Goal: Task Accomplishment & Management: Complete application form

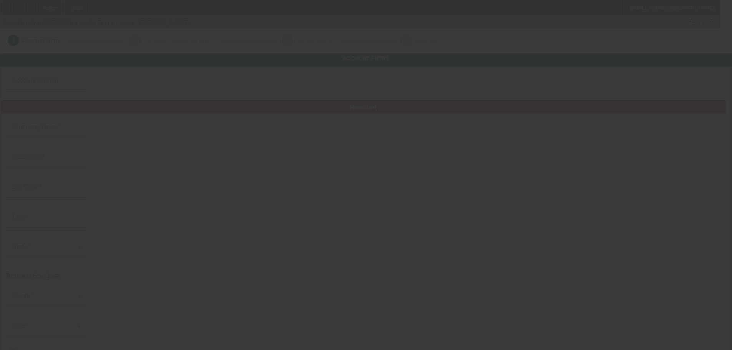
type input "Lucky Prints"
type input "[STREET_ADDRESS]"
type input "60613"
type input "[GEOGRAPHIC_DATA]"
type input "[PHONE_NUMBER]"
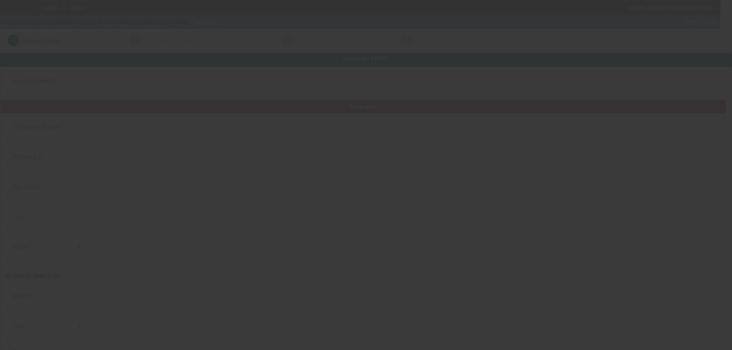
type input "adam@luckyprints.com"
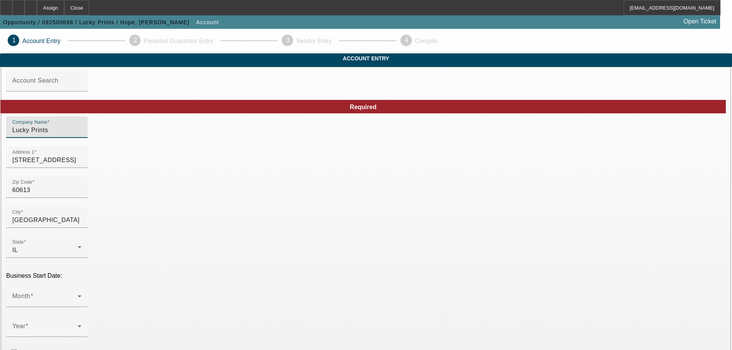
drag, startPoint x: 211, startPoint y: 143, endPoint x: 70, endPoint y: 149, distance: 141.5
type input "American Enlightenment LLC"
type input "Lucky Prints"
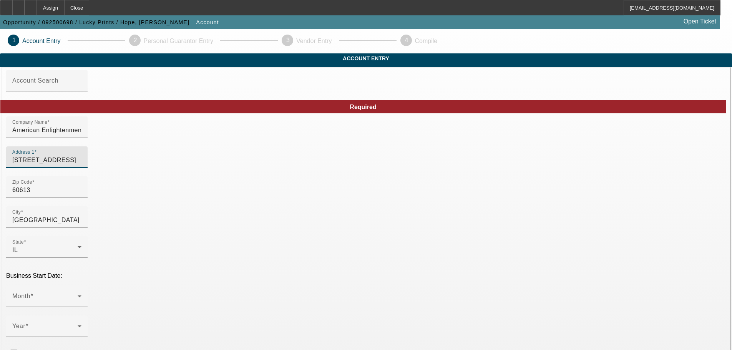
drag, startPoint x: 219, startPoint y: 173, endPoint x: 100, endPoint y: 178, distance: 118.4
type input "2023 W. Carroll, Unit C303"
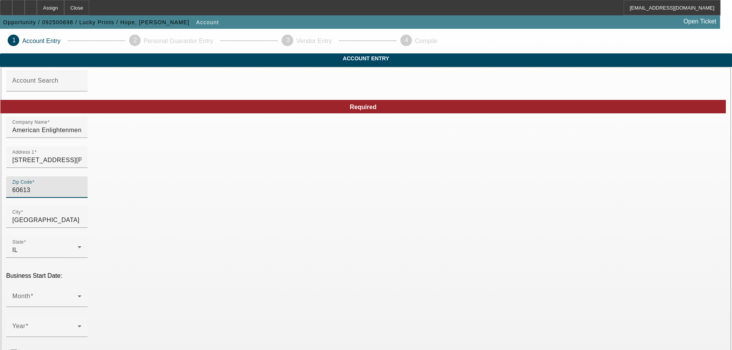
drag, startPoint x: 184, startPoint y: 204, endPoint x: 135, endPoint y: 210, distance: 49.1
click at [81, 195] on input "60613" at bounding box center [46, 190] width 69 height 9
type input "6061"
type input "60612"
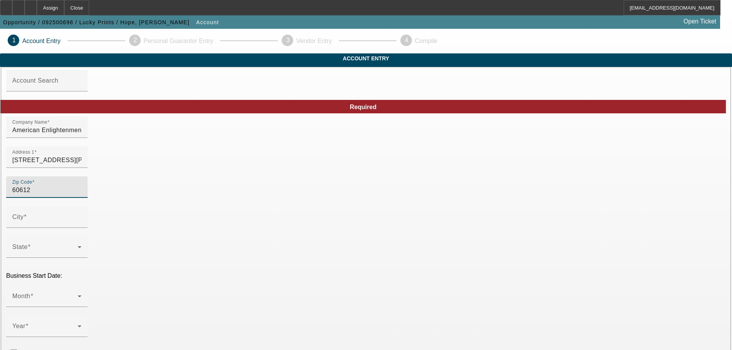
type input "Chicago"
type input "Cook"
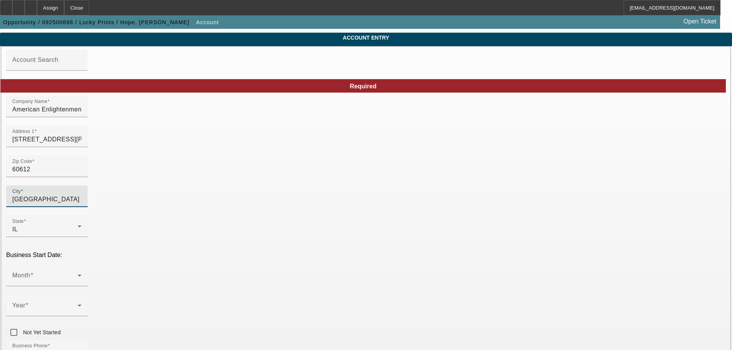
scroll to position [38, 0]
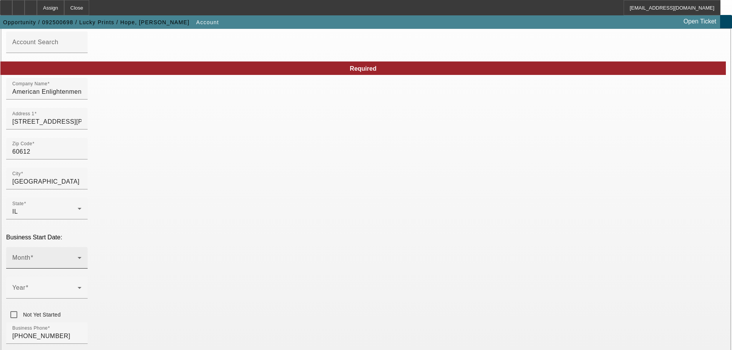
click at [81, 247] on div "Month" at bounding box center [46, 258] width 69 height 22
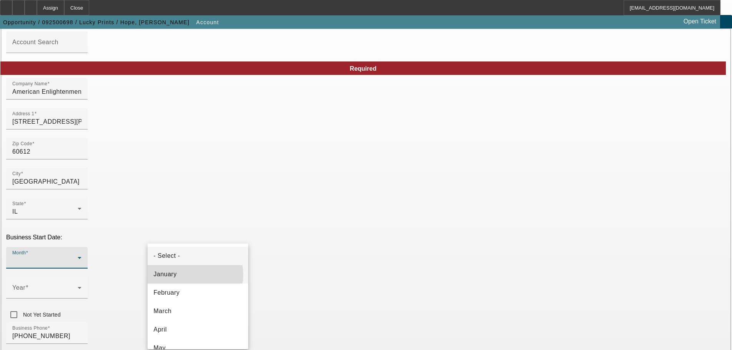
click at [183, 275] on mat-option "January" at bounding box center [198, 274] width 101 height 18
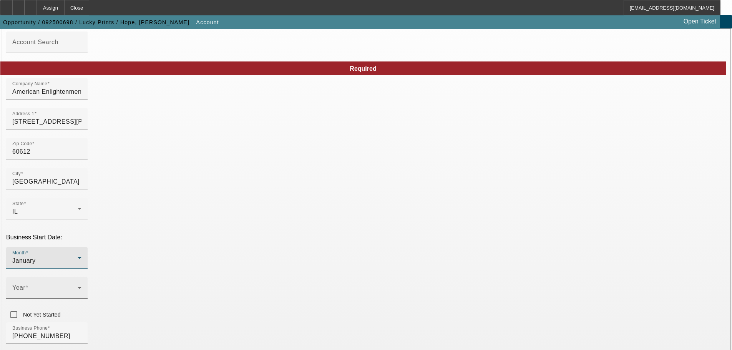
click at [28, 284] on span at bounding box center [26, 287] width 3 height 7
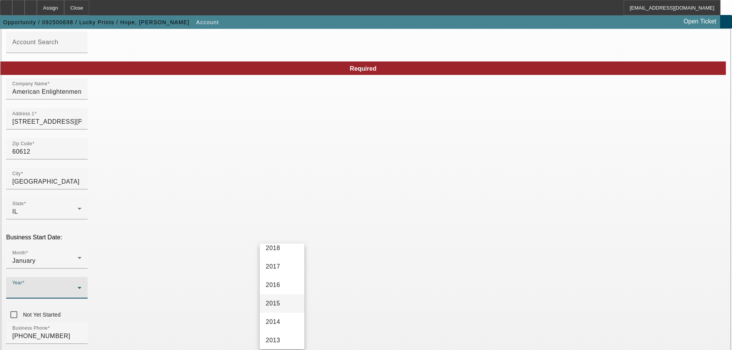
scroll to position [231, 0]
click at [282, 321] on mat-option "2012" at bounding box center [282, 320] width 45 height 18
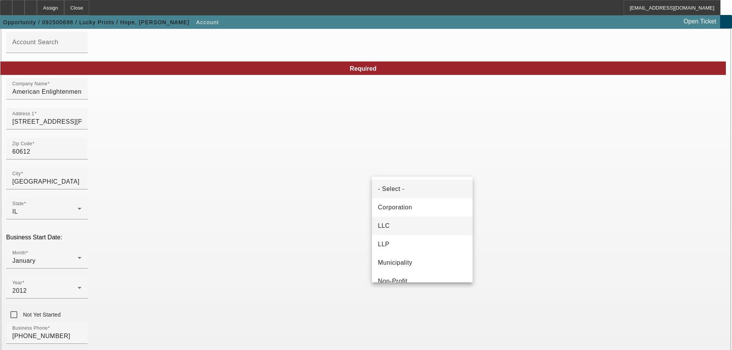
click at [412, 226] on mat-option "LLC" at bounding box center [422, 226] width 101 height 18
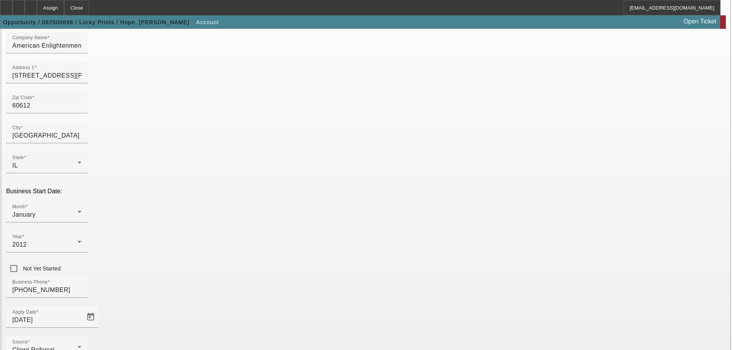
scroll to position [135, 0]
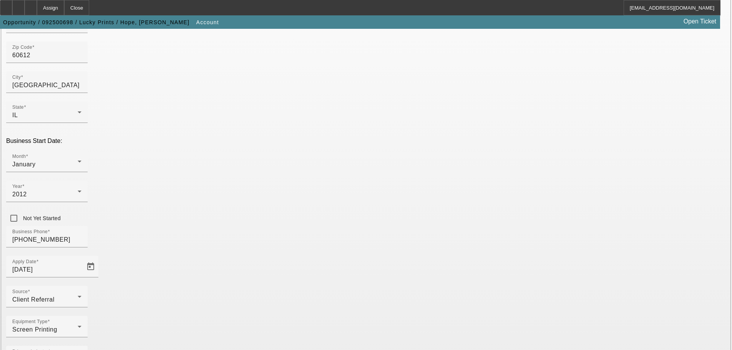
type input "45-4598474"
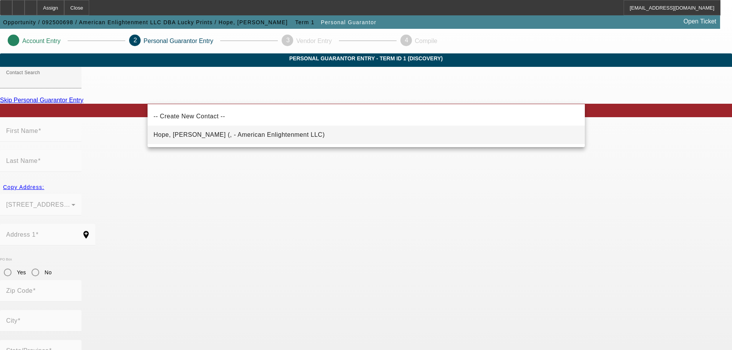
click at [196, 132] on span "Hope, Curt (, - American Enlightenment LLC)" at bounding box center [239, 134] width 171 height 7
type input "Hope, Curt (, - American Enlightenment LLC)"
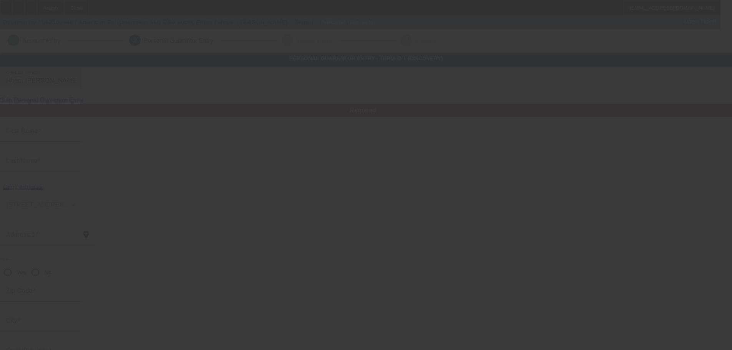
type input "Curt"
type input "Hope"
radio input "true"
type input "(773) 687-8996"
type input "info@luckyprints.com"
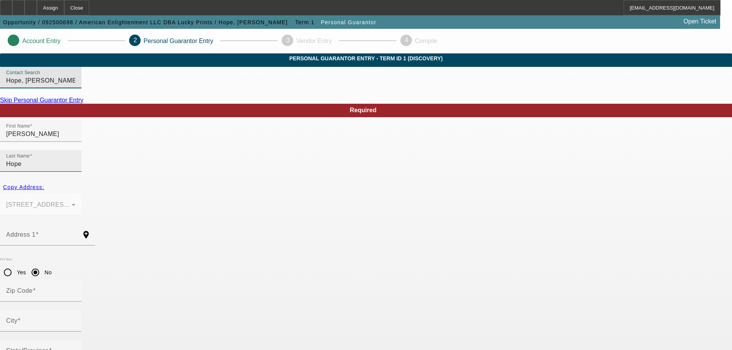
click at [75, 159] on input "Hope" at bounding box center [40, 163] width 69 height 9
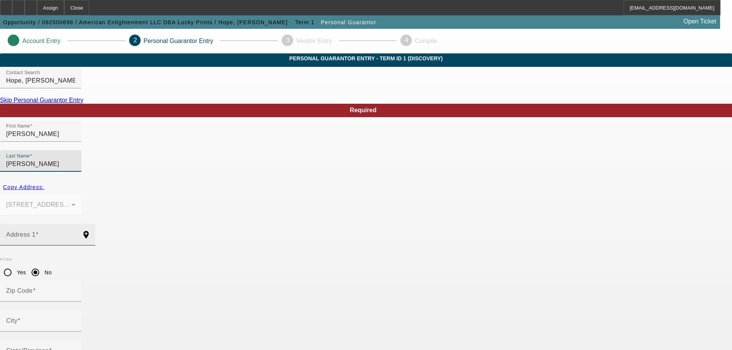
type input "Hupe"
click at [75, 233] on input "Address 1" at bounding box center [40, 237] width 69 height 9
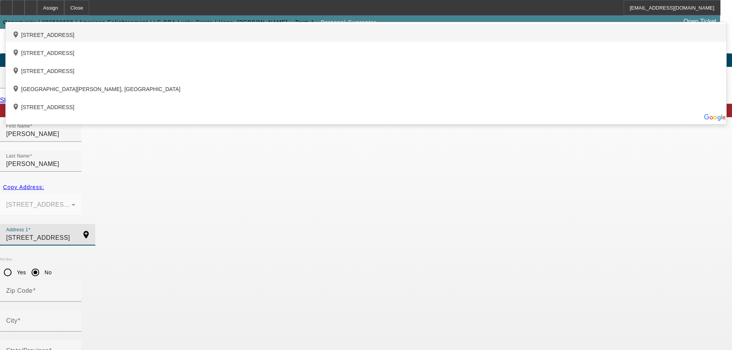
click at [260, 42] on div "add_location 905 West Lakeside Place, Chicago, IL 60640, US" at bounding box center [366, 33] width 721 height 18
type input "905 West Lakeside Place"
type input "60640"
type input "Chicago"
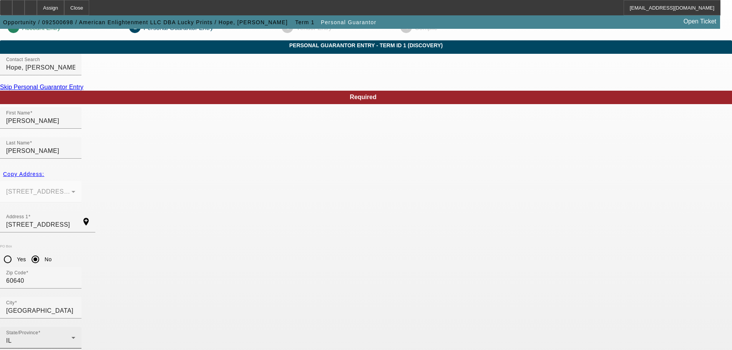
scroll to position [26, 0]
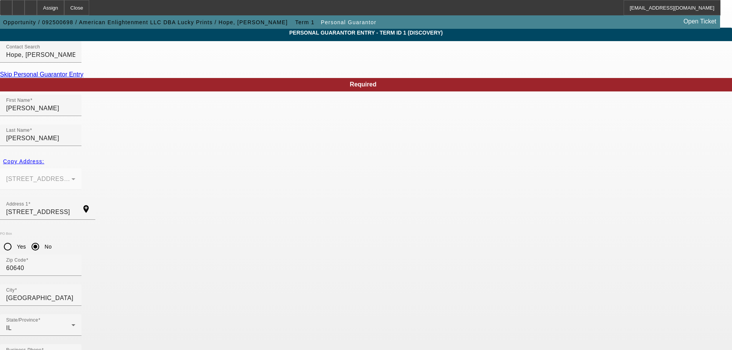
type input "329-62-0987"
type input "100"
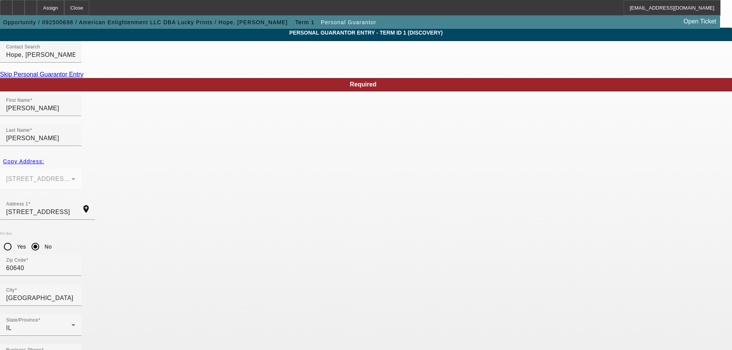
type input "curt@luckyprints.com"
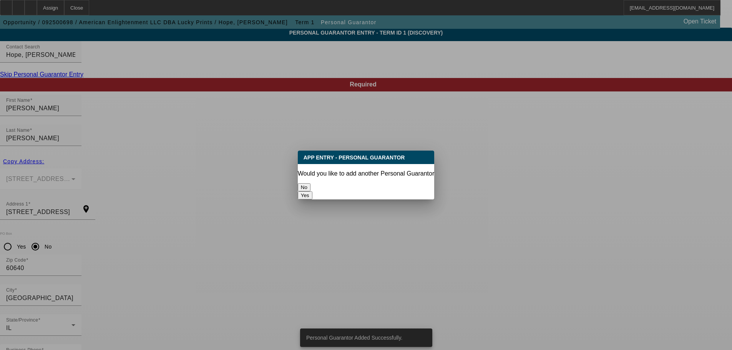
scroll to position [0, 0]
click at [310, 184] on button "No" at bounding box center [304, 187] width 13 height 8
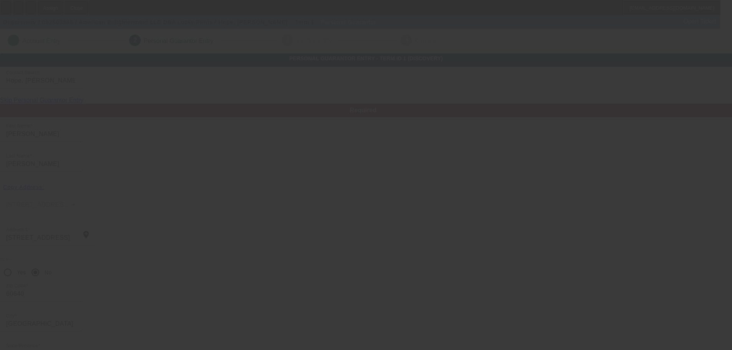
scroll to position [26, 0]
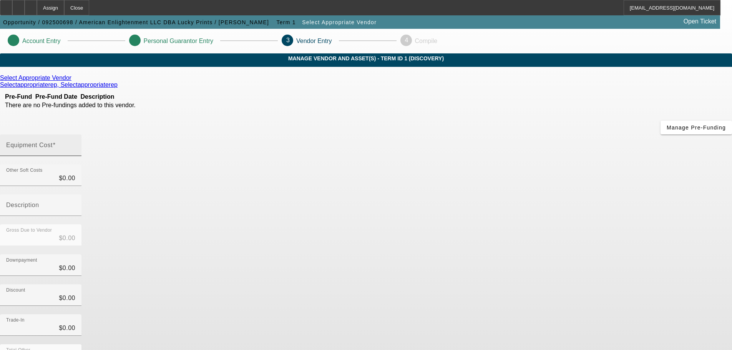
click at [75, 134] on div "Equipment Cost" at bounding box center [40, 145] width 69 height 22
type input "6"
type input "$6.00"
type input "60"
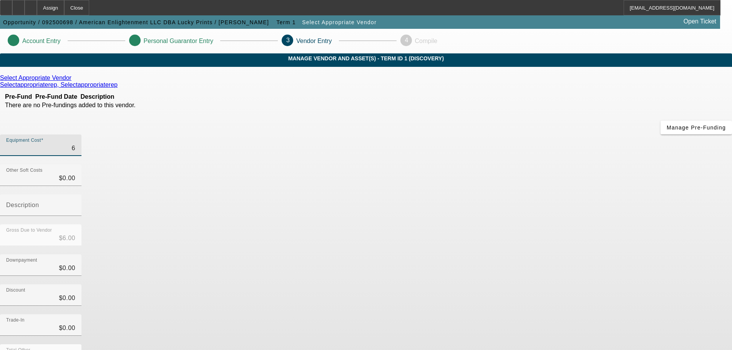
type input "$60.00"
type input "600"
type input "$600.00"
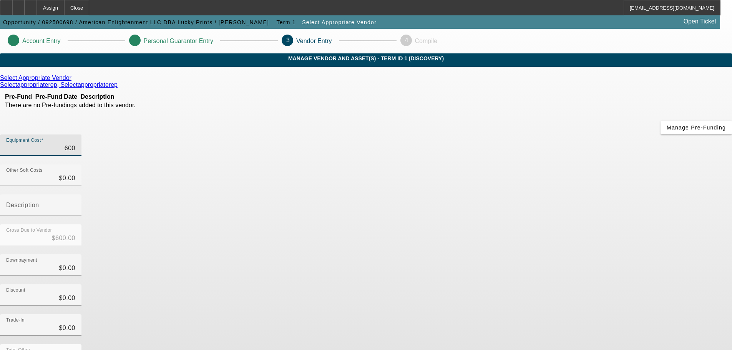
type input "6000"
type input "$6,000.00"
type input "60000"
type input "$60,000.00"
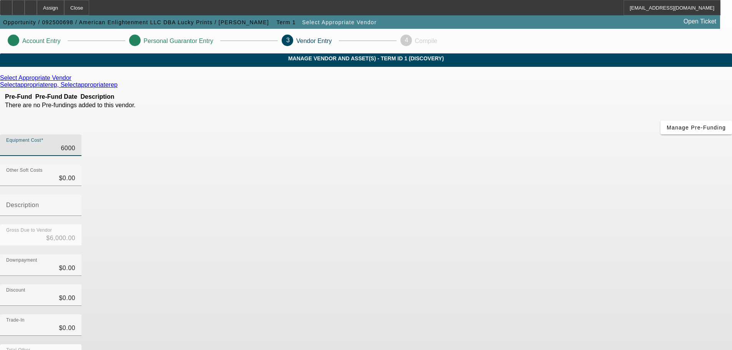
type input "$60,000.00"
drag, startPoint x: 525, startPoint y: 182, endPoint x: 525, endPoint y: 187, distance: 4.6
click at [525, 254] on div "Downpayment $0.00" at bounding box center [366, 269] width 732 height 30
click at [25, 12] on div at bounding box center [18, 7] width 12 height 15
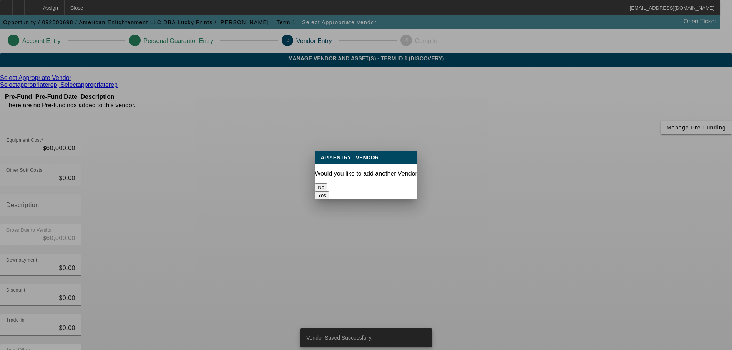
click at [327, 184] on button "No" at bounding box center [321, 187] width 13 height 8
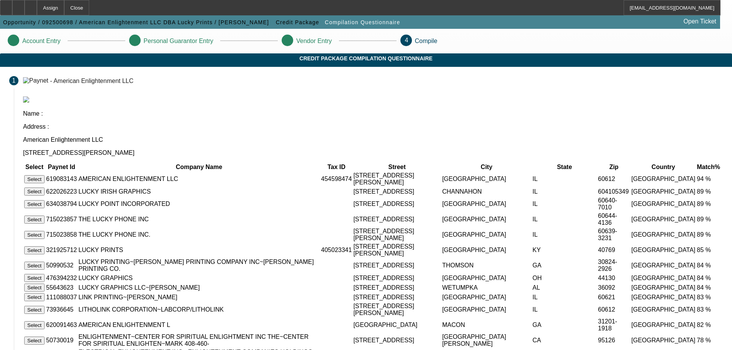
click at [45, 175] on button "Select" at bounding box center [34, 179] width 20 height 8
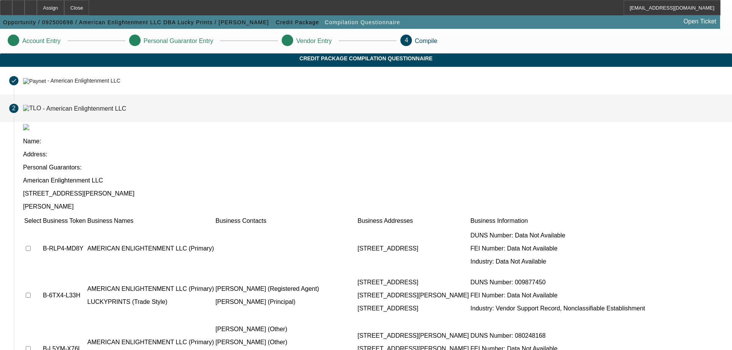
scroll to position [75, 0]
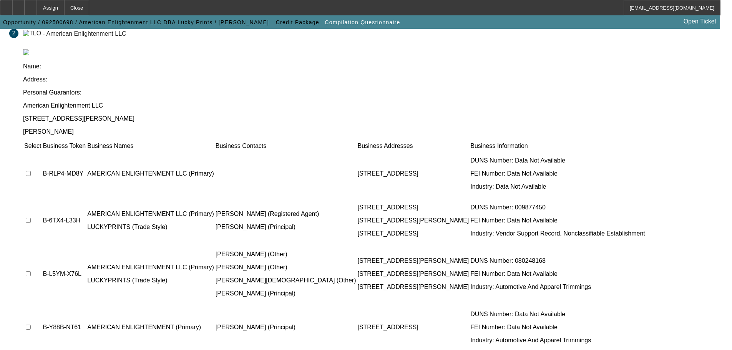
click at [31, 218] on input "checkbox" at bounding box center [28, 220] width 5 height 5
drag, startPoint x: 167, startPoint y: 148, endPoint x: 205, endPoint y: 165, distance: 41.4
click at [42, 198] on td at bounding box center [33, 221] width 18 height 46
click at [31, 218] on input "checkbox" at bounding box center [28, 220] width 5 height 5
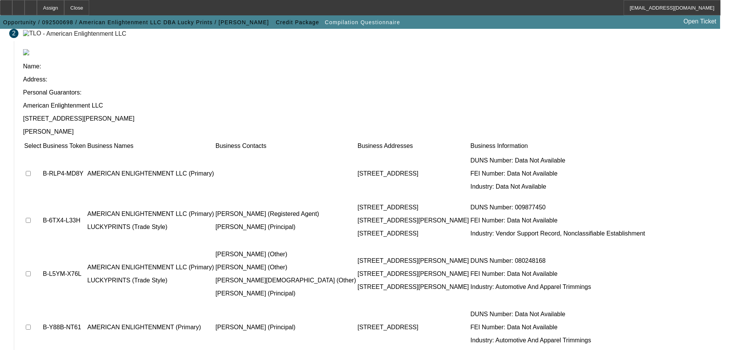
checkbox input "true"
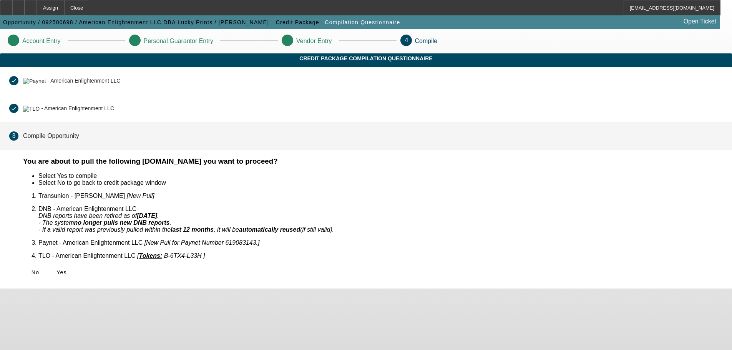
scroll to position [0, 0]
click at [67, 269] on span "Yes" at bounding box center [61, 272] width 10 height 6
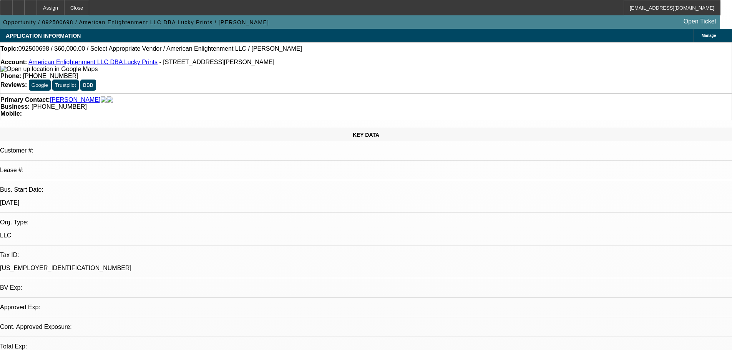
select select "0"
select select "2"
select select "0.1"
select select "4"
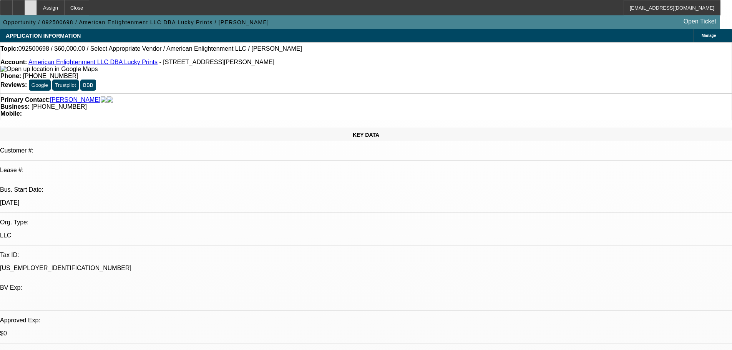
click at [37, 7] on div at bounding box center [31, 7] width 12 height 15
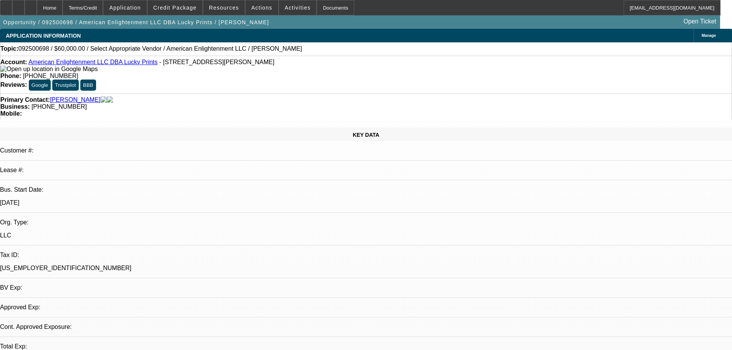
select select "0"
select select "2"
select select "0.1"
select select "1"
select select "2"
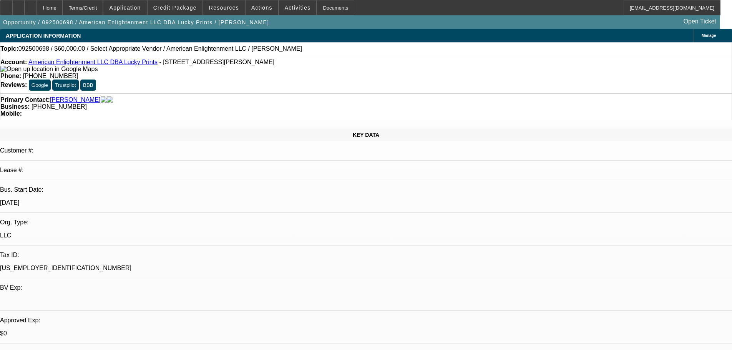
select select "4"
click at [195, 12] on span at bounding box center [175, 7] width 55 height 18
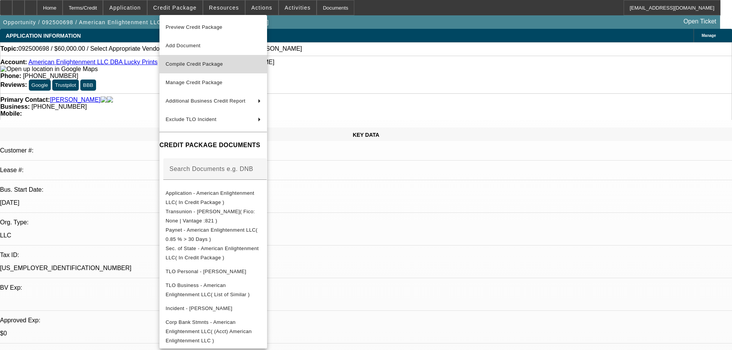
click at [201, 65] on span "Compile Credit Package" at bounding box center [194, 64] width 57 height 6
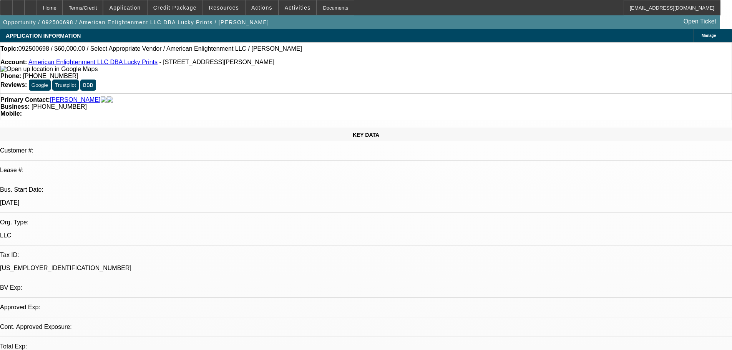
select select "0"
select select "2"
select select "0.1"
select select "4"
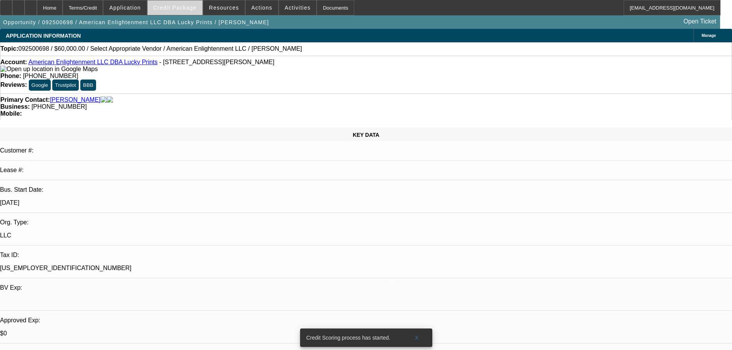
click at [181, 8] on span "Credit Package" at bounding box center [174, 8] width 43 height 6
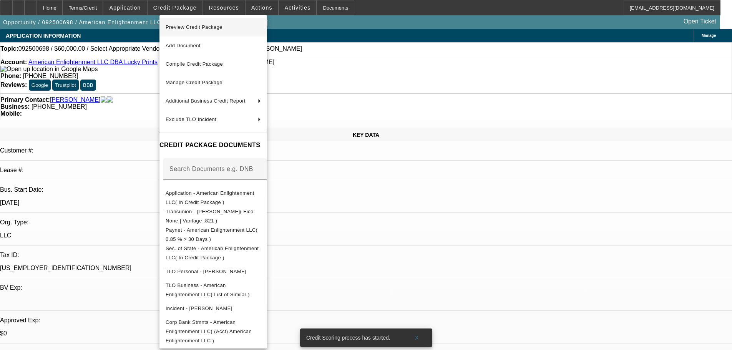
click at [192, 25] on span "Preview Credit Package" at bounding box center [194, 27] width 57 height 6
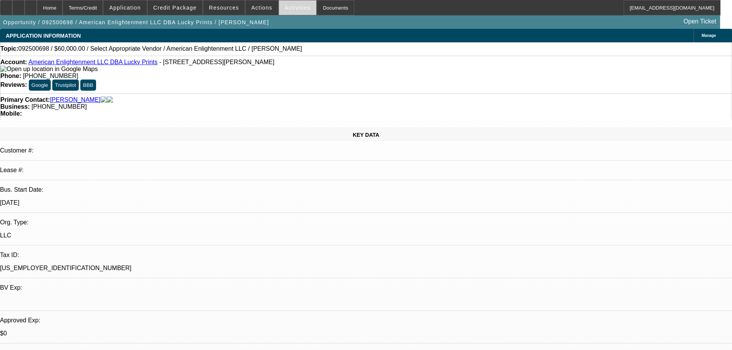
click at [285, 10] on span "Activities" at bounding box center [298, 8] width 26 height 6
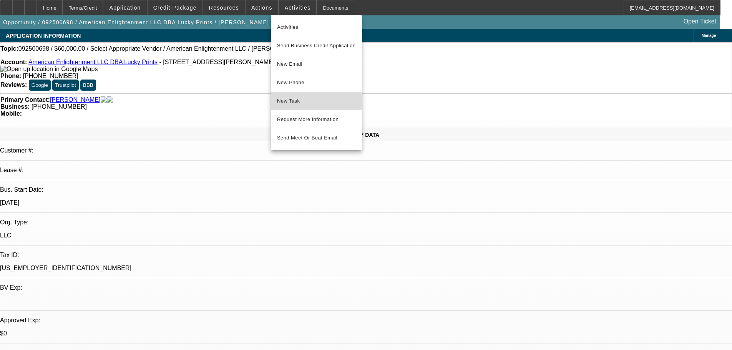
click at [292, 101] on span "New Task" at bounding box center [316, 100] width 79 height 9
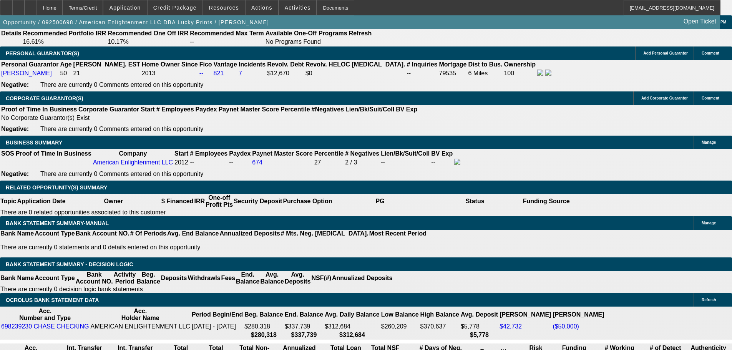
scroll to position [1114, 0]
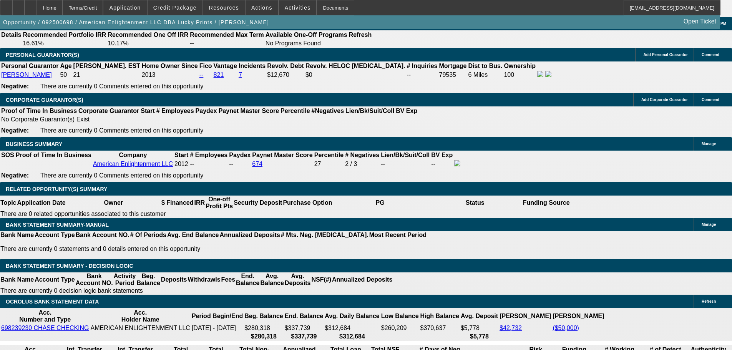
type input "$0.00"
drag, startPoint x: 151, startPoint y: 215, endPoint x: 177, endPoint y: 205, distance: 27.8
type input "60"
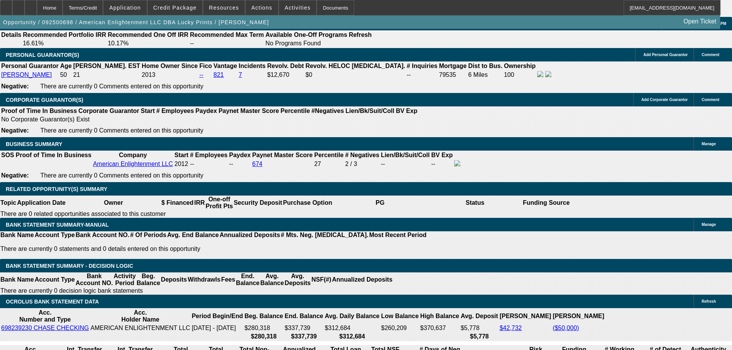
type input "9."
type input "$2,491.00"
type input "$1,245.50"
type input "9.9"
type input "$2,543.74"
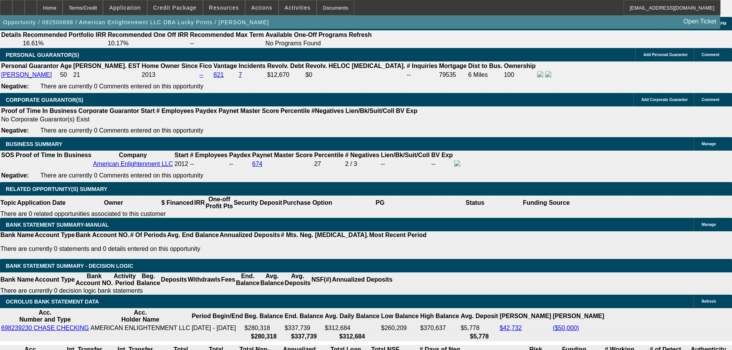
type input "$1,271.87"
type input "9.9"
select select "0"
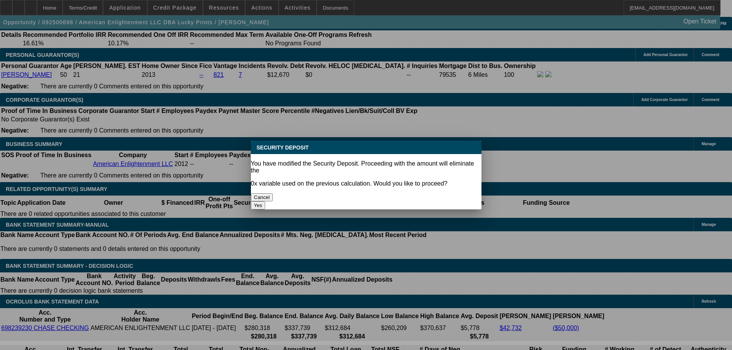
scroll to position [0, 0]
click at [266, 201] on button "Yes" at bounding box center [258, 205] width 15 height 8
type input "$0.00"
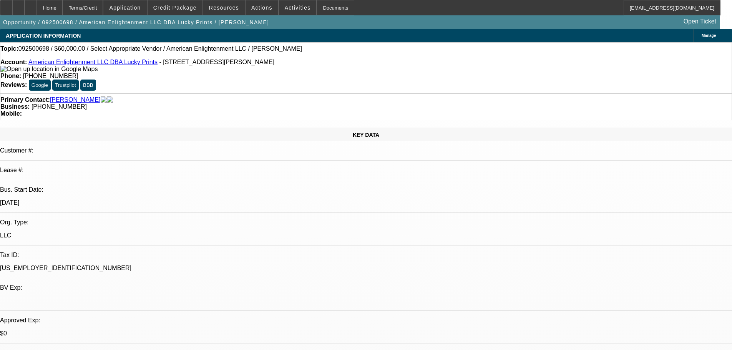
scroll to position [1114, 0]
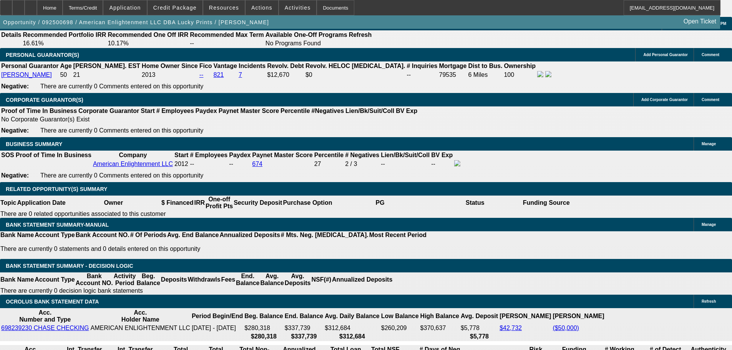
select select "1"
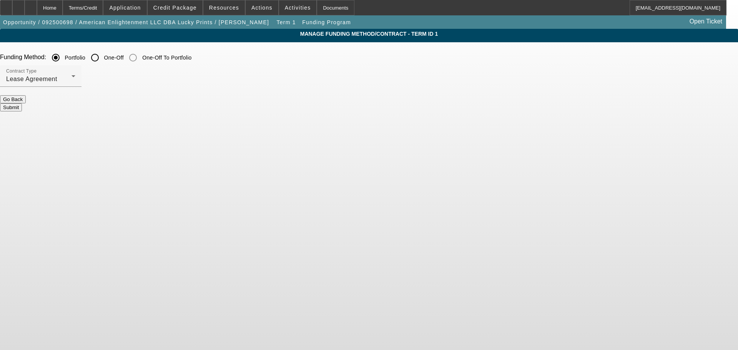
click at [103, 58] on input "One-Off" at bounding box center [94, 57] width 15 height 15
radio input "true"
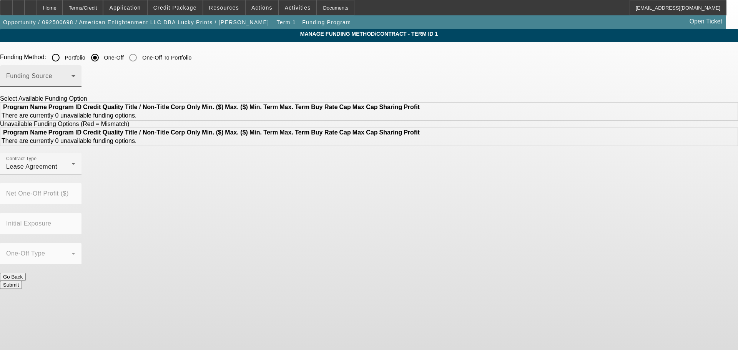
click at [75, 69] on div "Funding Source" at bounding box center [40, 76] width 69 height 22
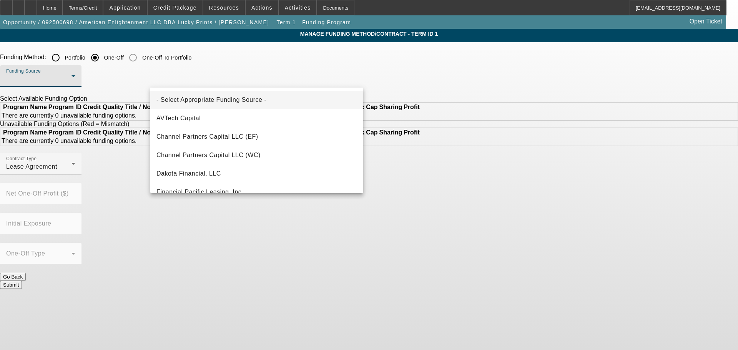
click at [235, 69] on div at bounding box center [369, 175] width 738 height 350
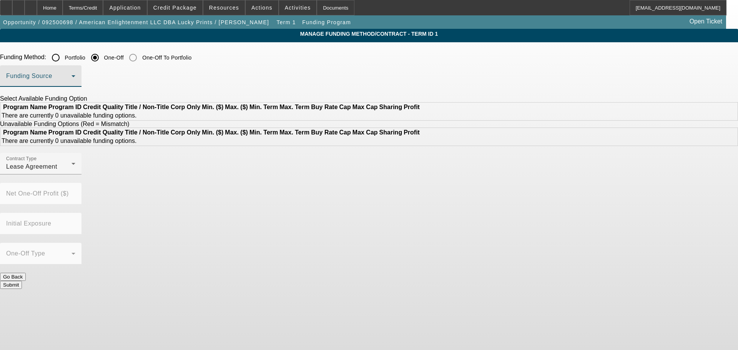
click at [71, 83] on span at bounding box center [38, 79] width 65 height 9
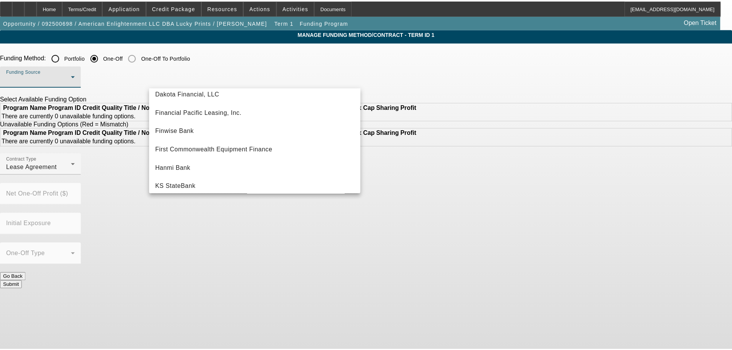
scroll to position [218, 0]
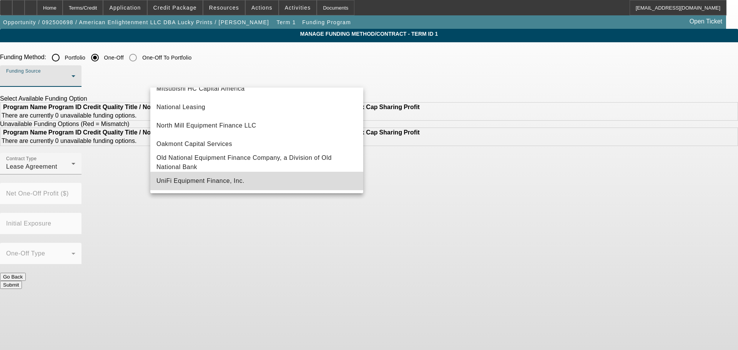
click at [274, 183] on mat-option "UniFi Equipment Finance, Inc." at bounding box center [256, 181] width 213 height 18
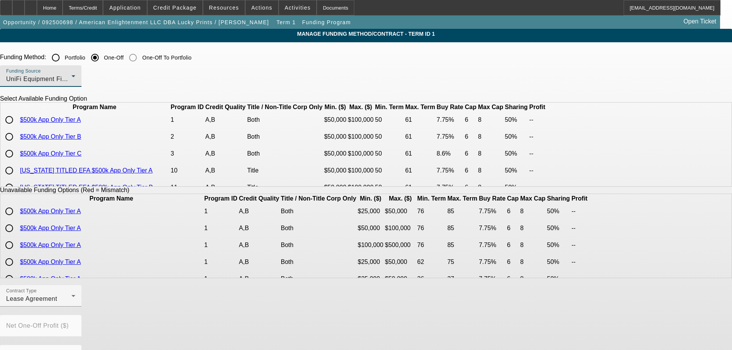
click at [71, 80] on div "UniFi Equipment Finance, Inc." at bounding box center [38, 79] width 65 height 9
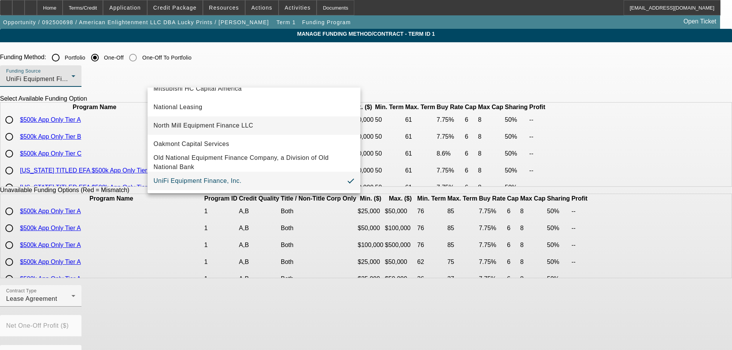
scroll to position [100, 0]
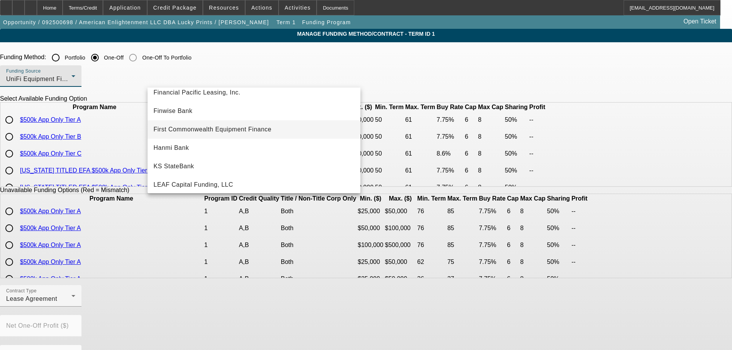
click at [281, 127] on mat-option "First Commonwealth Equipment Finance" at bounding box center [254, 129] width 213 height 18
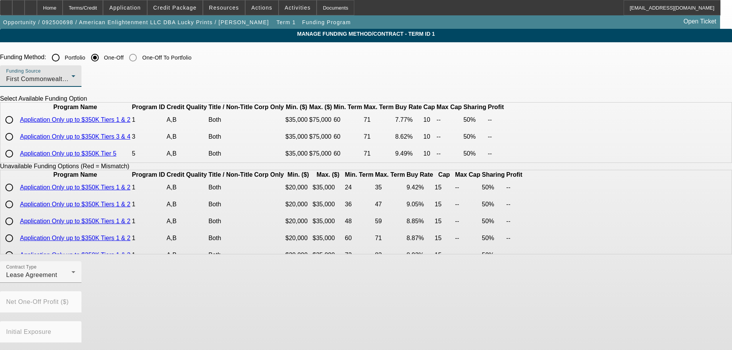
click at [71, 81] on div "First Commonwealth Equipment Finance" at bounding box center [38, 79] width 65 height 9
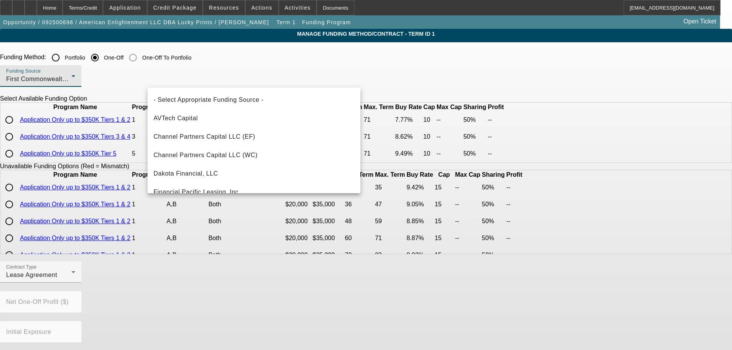
scroll to position [45, 0]
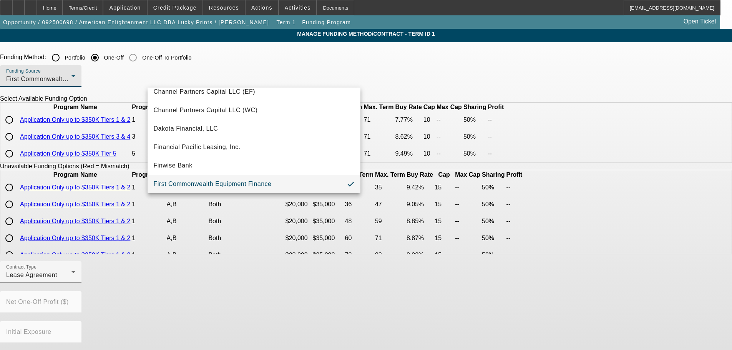
click at [240, 185] on span "First Commonwealth Equipment Finance" at bounding box center [213, 183] width 118 height 9
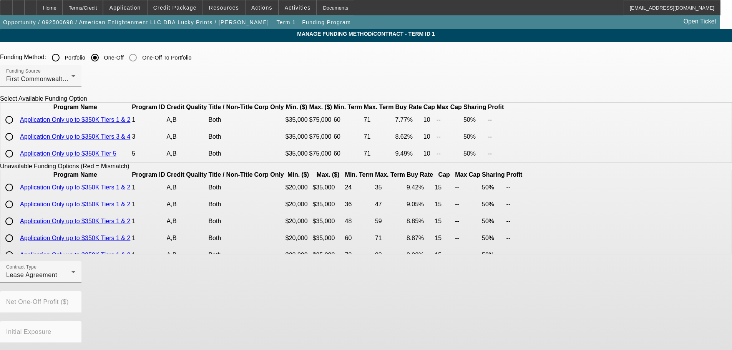
click at [17, 128] on input "radio" at bounding box center [9, 119] width 15 height 15
radio input "true"
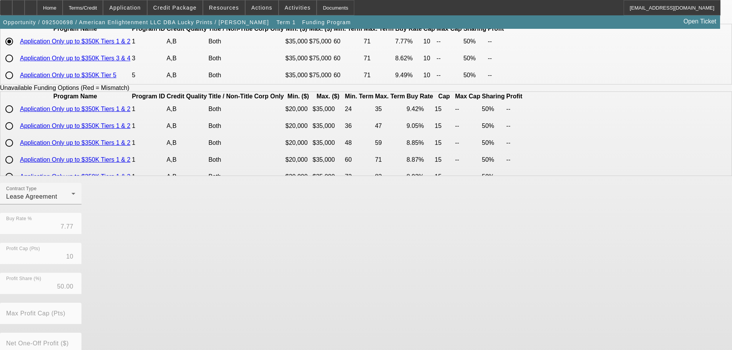
scroll to position [169, 0]
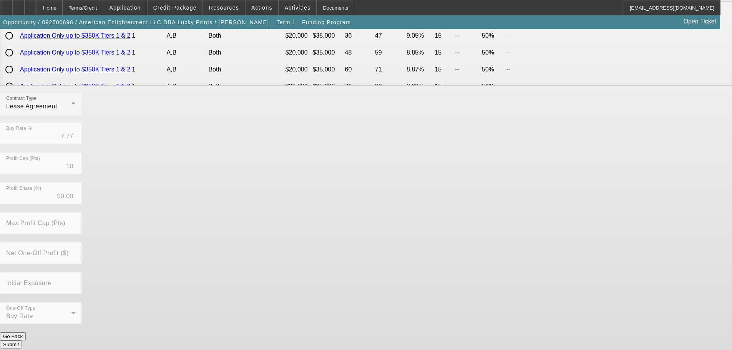
click at [22, 340] on button "Submit" at bounding box center [11, 344] width 22 height 8
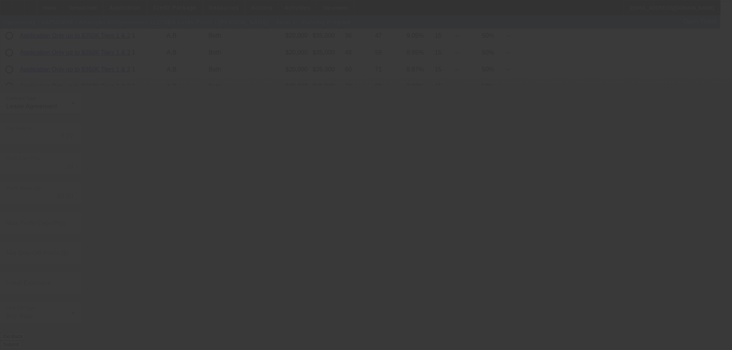
radio input "true"
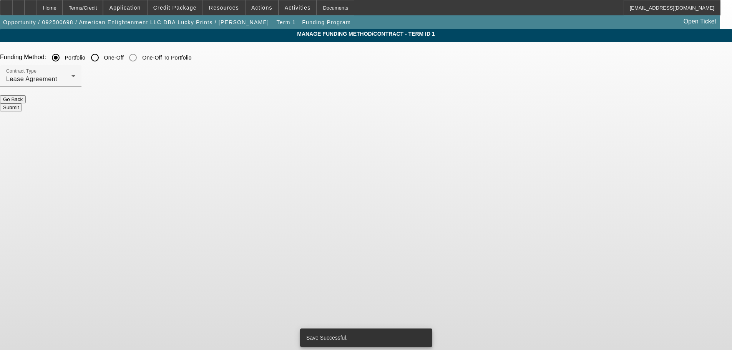
scroll to position [0, 0]
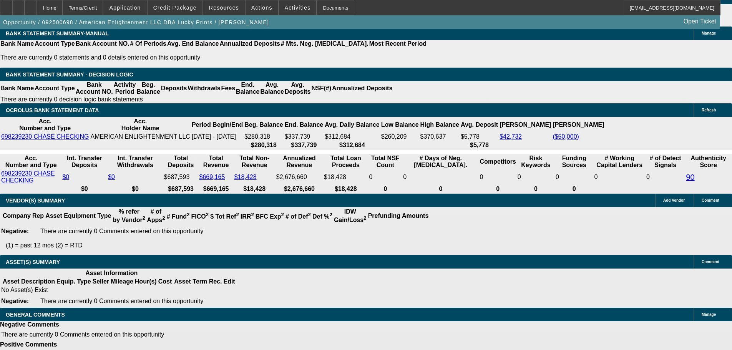
select select "0"
select select "0.1"
select select "4"
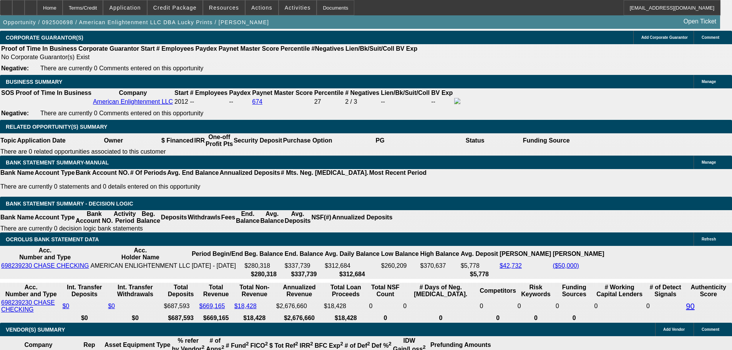
scroll to position [1163, 0]
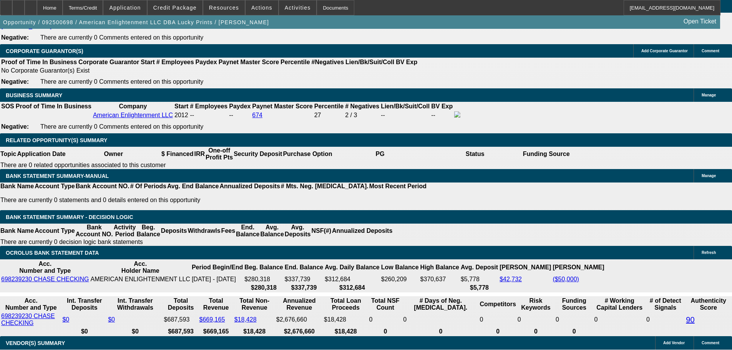
drag, startPoint x: 165, startPoint y: 168, endPoint x: 215, endPoint y: 161, distance: 50.8
type input "UNKNOWN"
type input "8"
type input "$1,216.58"
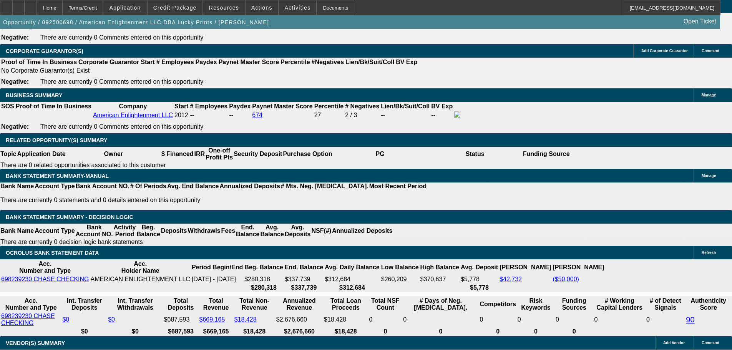
type input "8.5"
type input "$1,230.99"
type input "8.5"
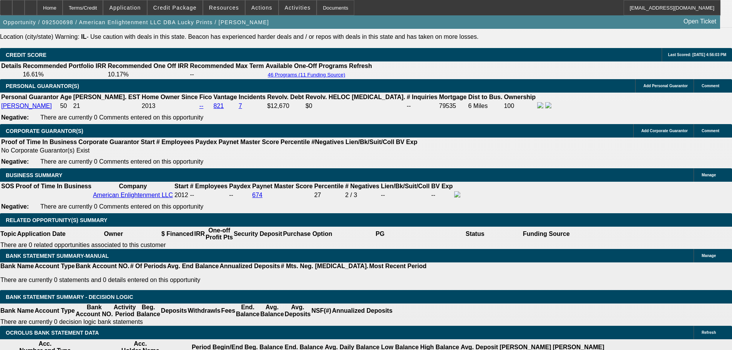
scroll to position [1009, 0]
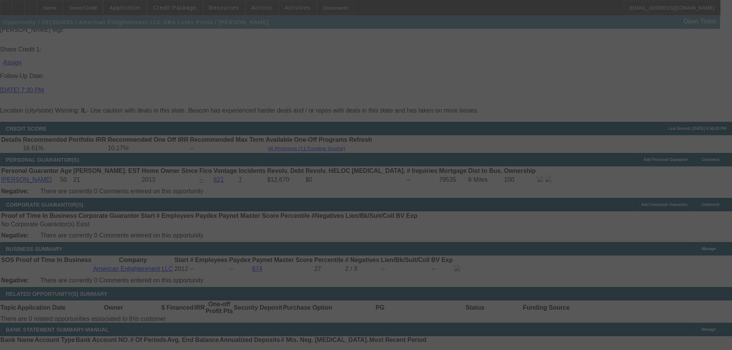
select select "0"
select select "0.1"
select select "4"
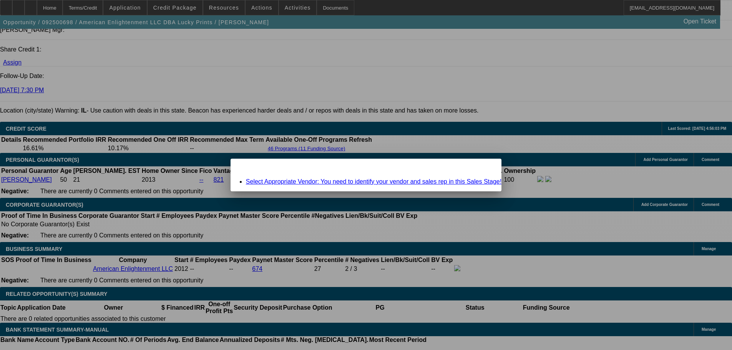
scroll to position [0, 0]
click at [486, 168] on span "Close" at bounding box center [491, 165] width 10 height 4
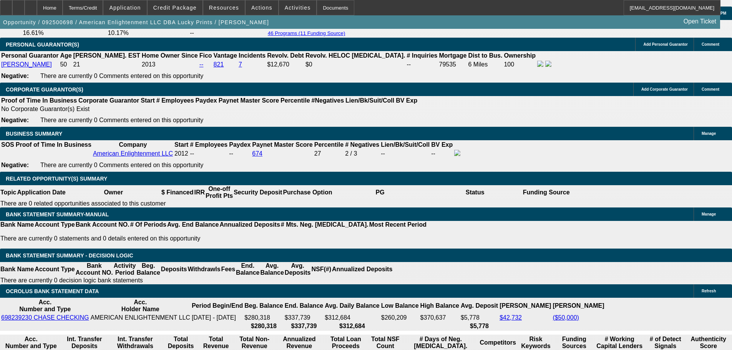
scroll to position [1202, 0]
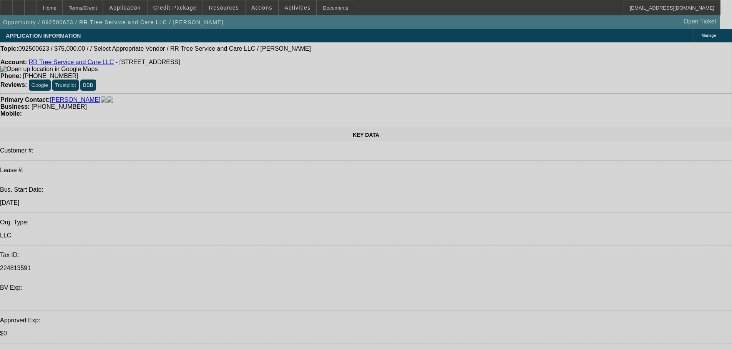
select select "0"
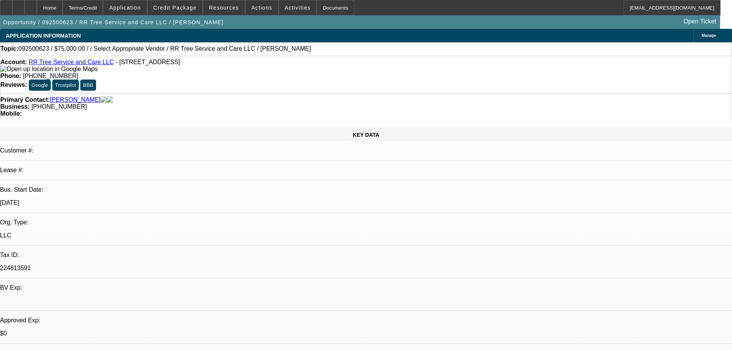
select select "6"
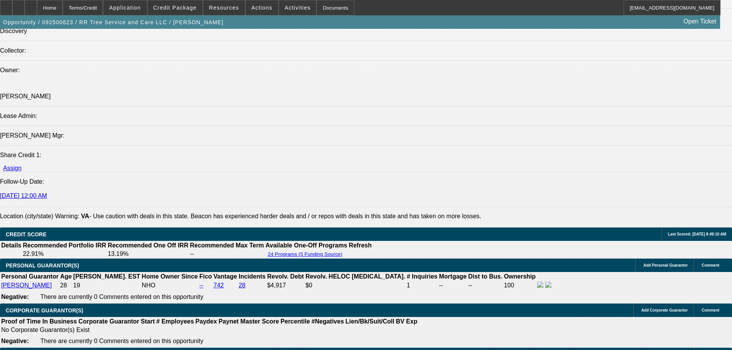
scroll to position [845, 0]
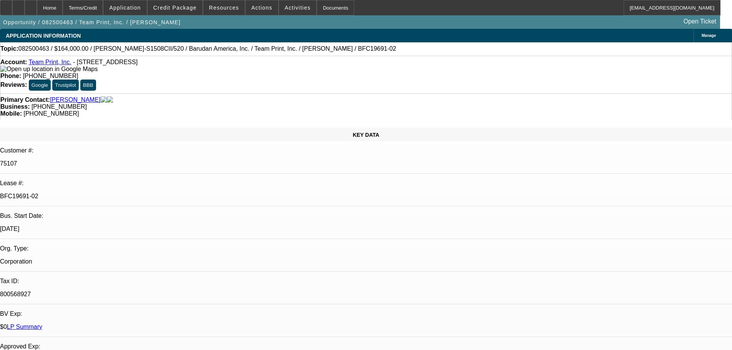
select select "0"
select select "2"
select select "0"
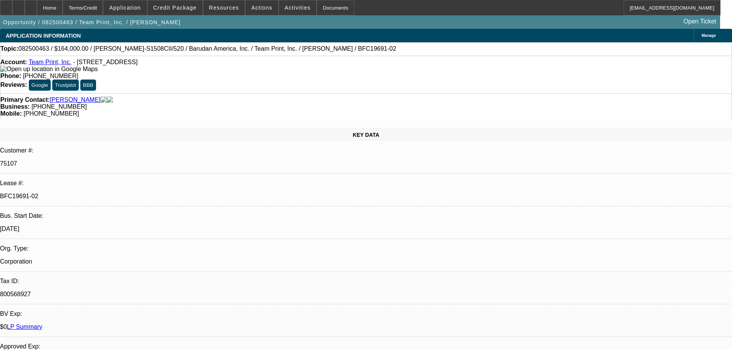
select select "0"
select select "2"
select select "0"
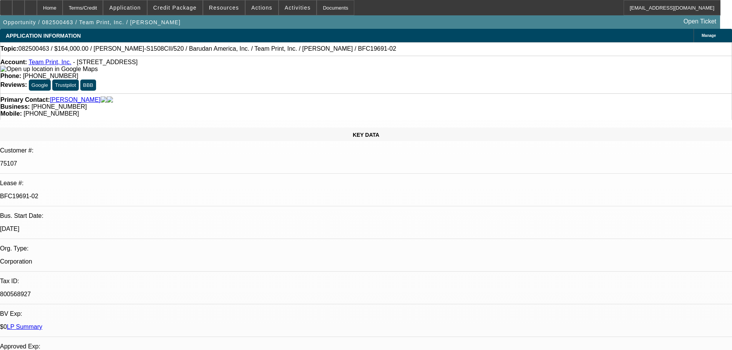
select select "0"
select select "2"
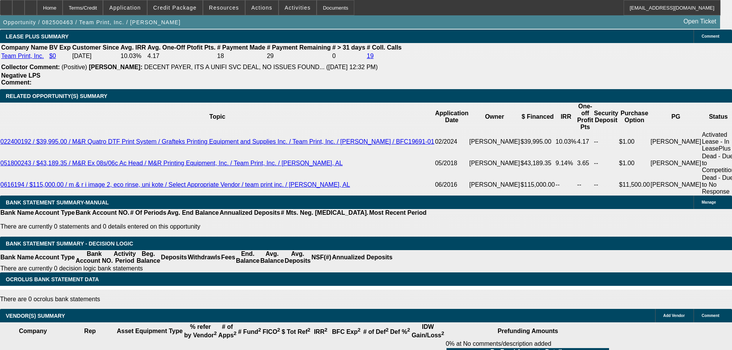
scroll to position [1191, 0]
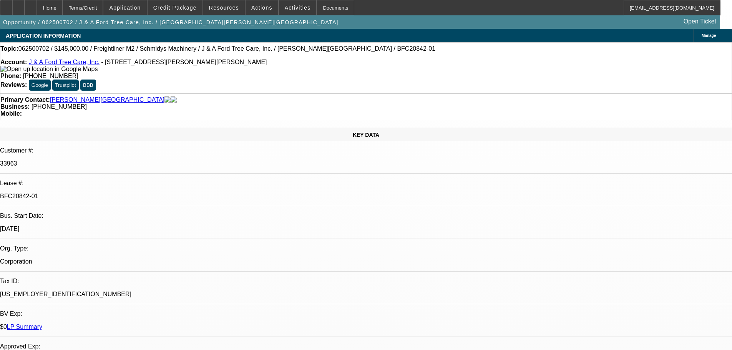
select select "0"
select select "2"
select select "0"
select select "6"
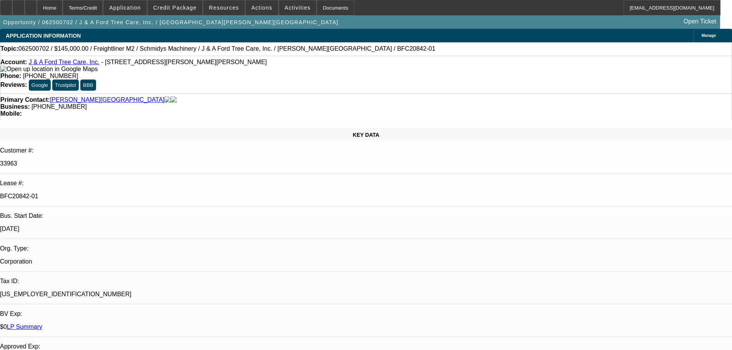
select select "0"
select select "3"
select select "0"
select select "6"
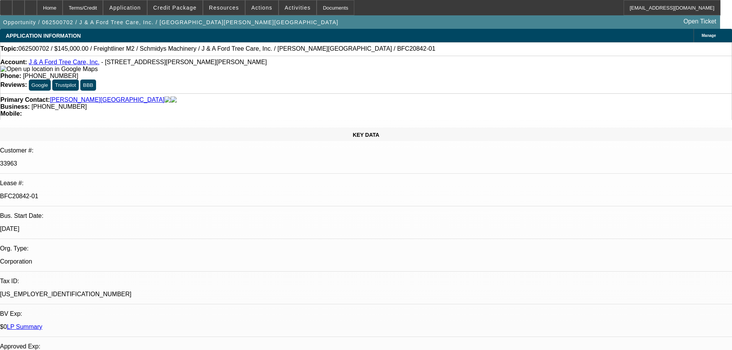
select select "0"
select select "2"
select select "0"
select select "6"
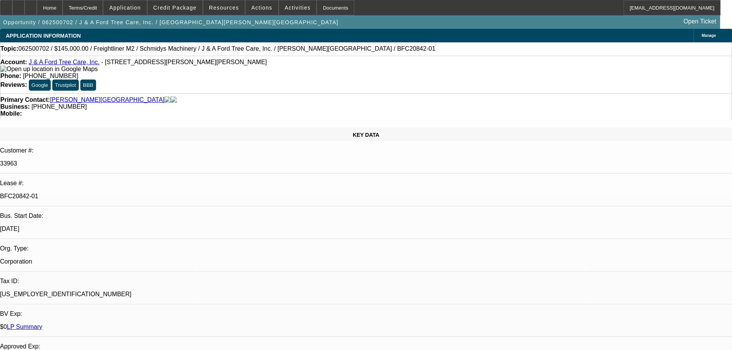
select select "0"
select select "2"
select select "0"
select select "6"
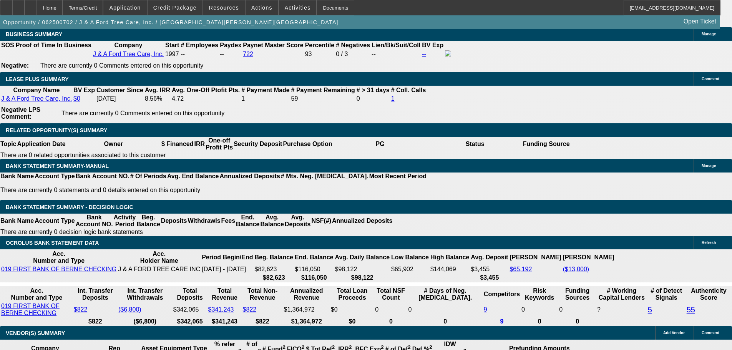
scroll to position [1345, 0]
